Goal: Find specific page/section: Find specific page/section

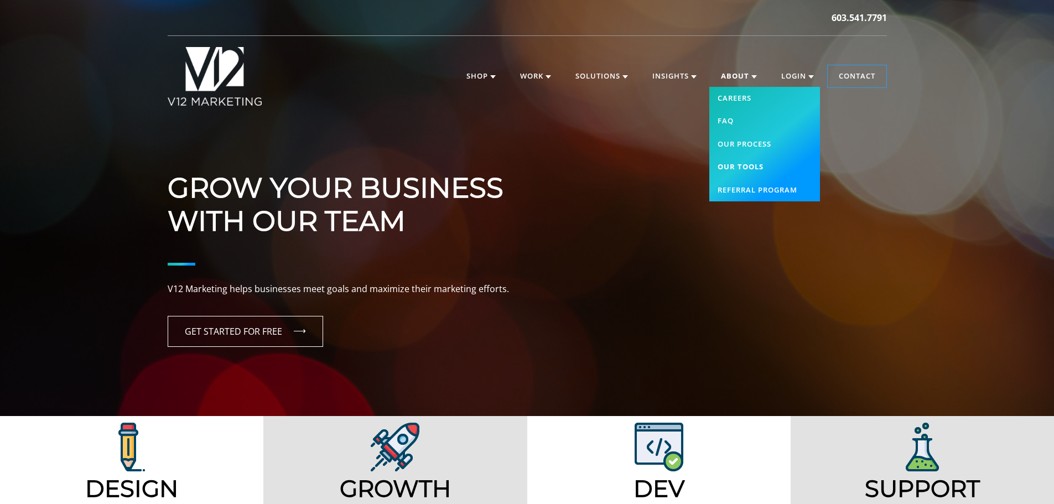
click at [729, 166] on link "Our Tools" at bounding box center [764, 166] width 111 height 23
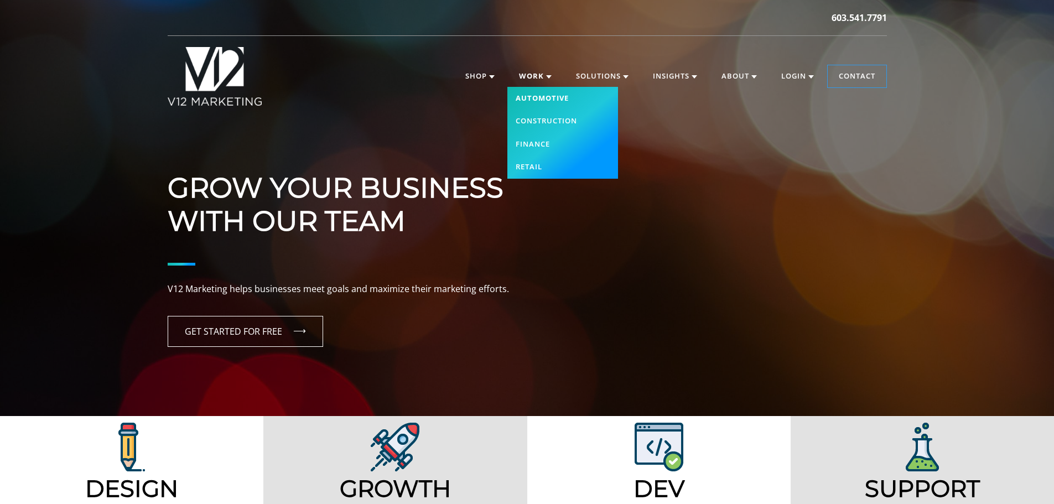
click at [530, 92] on link "Automotive" at bounding box center [562, 98] width 111 height 23
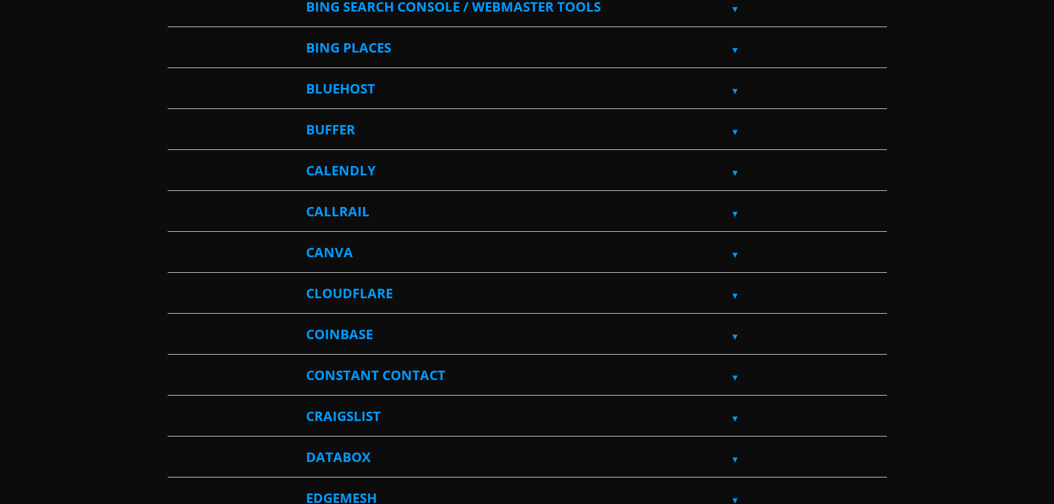
scroll to position [996, 0]
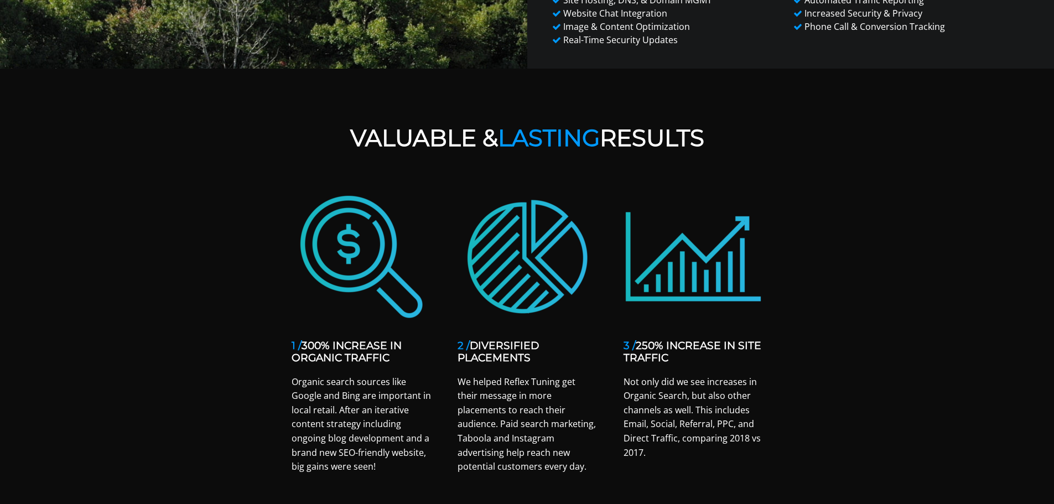
scroll to position [719, 0]
